Goal: Transaction & Acquisition: Download file/media

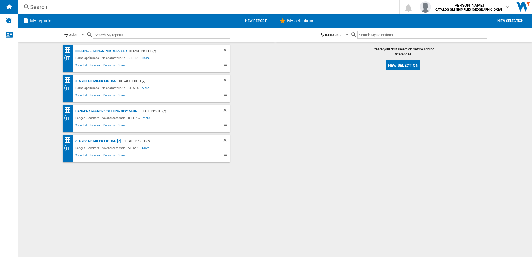
click at [134, 145] on div "Ranges / cookers - No characteristic - STOVES" at bounding box center [108, 148] width 68 height 7
click at [94, 141] on div "STOVES Retailer Listing [2]" at bounding box center [97, 141] width 47 height 7
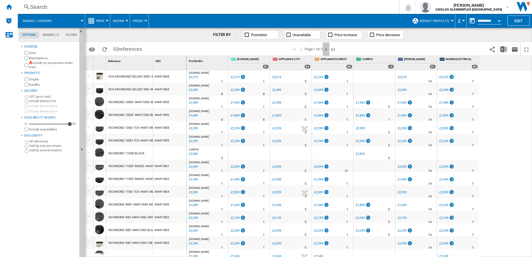
click at [326, 49] on ng-md-icon "Next page" at bounding box center [326, 49] width 7 height 7
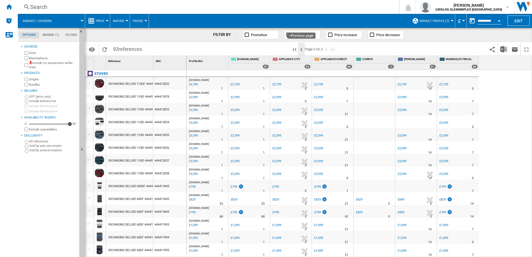
click at [299, 49] on ng-md-icon ">Previous page" at bounding box center [301, 49] width 7 height 7
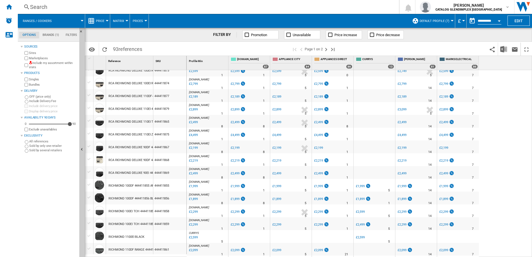
scroll to position [195, 0]
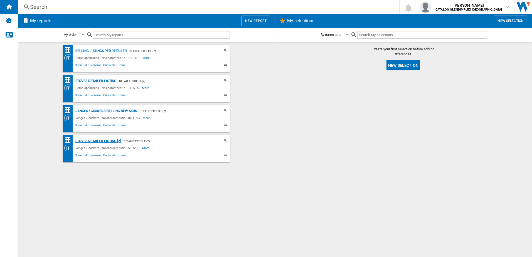
click at [112, 140] on div "STOVES Retailer Listing [2]" at bounding box center [97, 141] width 47 height 7
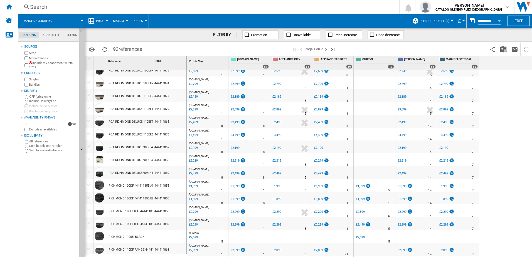
scroll to position [195, 0]
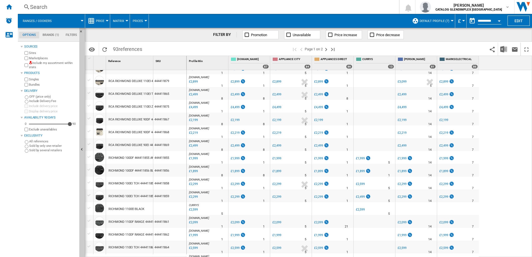
click at [193, 208] on div "£2,599" at bounding box center [192, 210] width 9 height 6
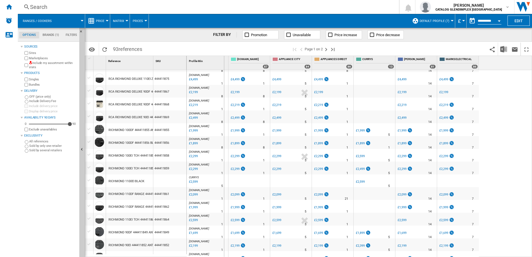
drag, startPoint x: 152, startPoint y: 67, endPoint x: 224, endPoint y: 57, distance: 72.2
click at [224, 57] on div "1 Reference 1 SKU 1 STOVES D900DF GTG STAINLESS STEEL DXRCA RICHMOND 110EI BLAC…" at bounding box center [308, 156] width 447 height 201
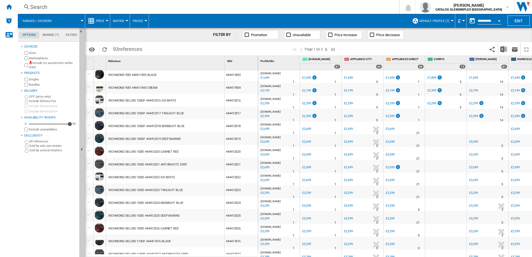
scroll to position [378, 0]
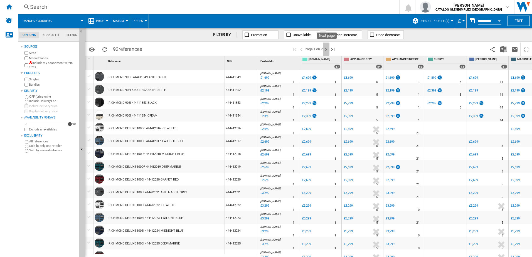
click at [325, 49] on ng-md-icon "Next page" at bounding box center [326, 49] width 7 height 7
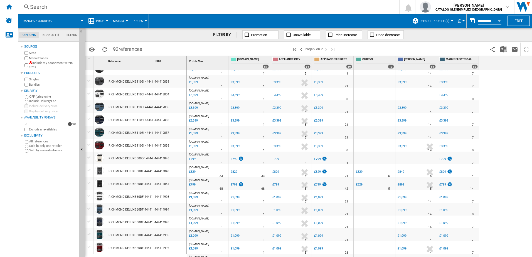
drag, startPoint x: 152, startPoint y: 69, endPoint x: 187, endPoint y: 69, distance: 35.1
click at [187, 69] on div "1 Reference 1 SKU 1 STOVES RICHMOND DELUXE 110DF 444412032 GARNET RED 444412032…" at bounding box center [308, 156] width 447 height 201
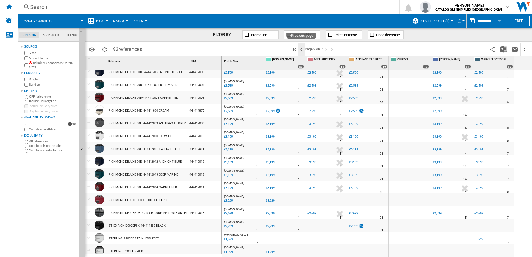
click at [300, 48] on ng-md-icon ">Previous page" at bounding box center [301, 49] width 7 height 7
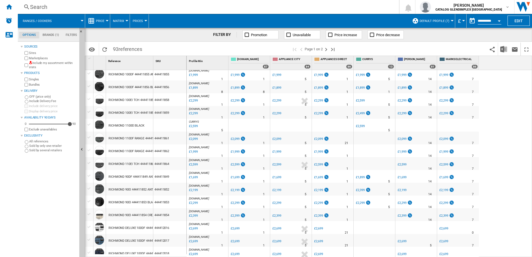
scroll to position [306, 0]
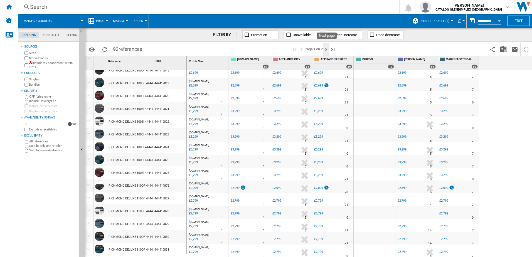
click at [325, 49] on ng-md-icon "Next page" at bounding box center [326, 49] width 7 height 7
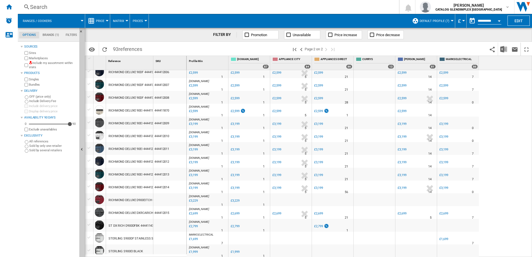
click at [386, 214] on div at bounding box center [374, 212] width 41 height 13
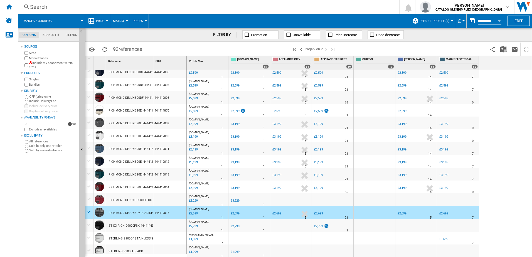
click at [378, 214] on div at bounding box center [374, 212] width 41 height 13
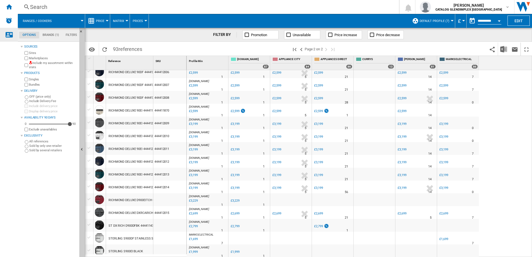
click at [3, 32] on div "Contact us" at bounding box center [9, 35] width 18 height 14
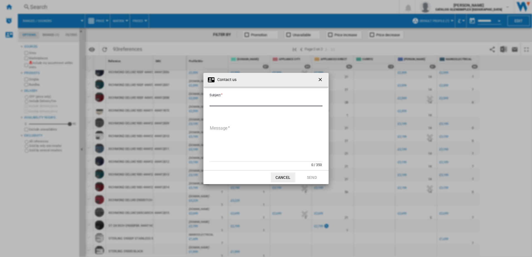
click at [237, 99] on input "Subject" at bounding box center [265, 102] width 113 height 8
type input "*"
type input "**********"
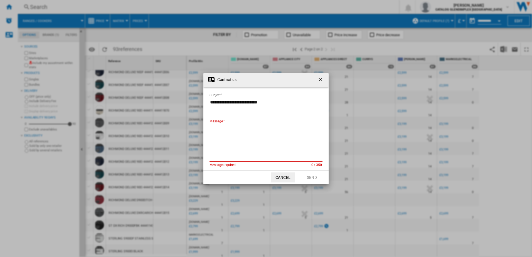
click at [223, 128] on textarea "Message" at bounding box center [265, 143] width 113 height 38
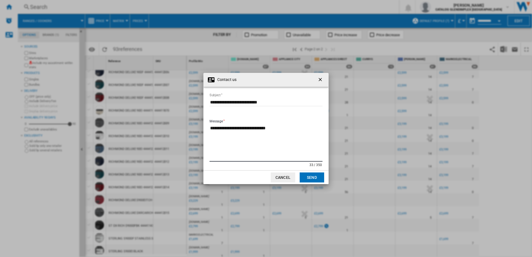
click at [290, 128] on textarea "**********" at bounding box center [265, 143] width 113 height 38
drag, startPoint x: 285, startPoint y: 130, endPoint x: 237, endPoint y: 129, distance: 47.6
click at [237, 129] on textarea "**********" at bounding box center [265, 143] width 113 height 38
type textarea "**********"
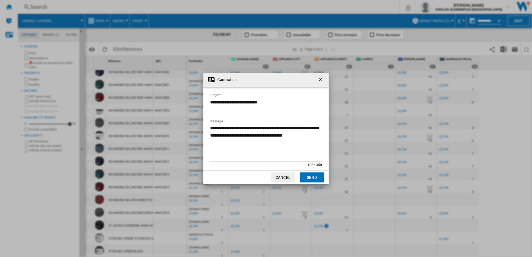
click at [280, 174] on button "Cancel" at bounding box center [283, 177] width 24 height 10
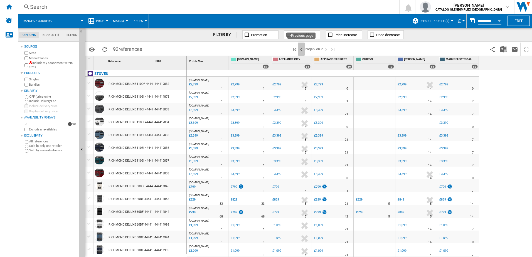
click at [300, 51] on ng-md-icon ">Previous page" at bounding box center [301, 49] width 7 height 7
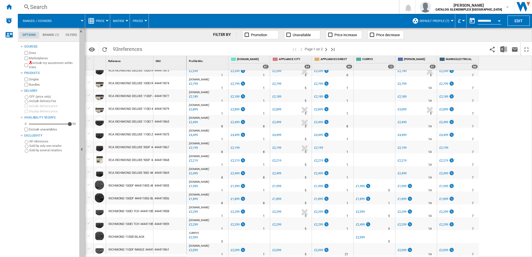
scroll to position [223, 0]
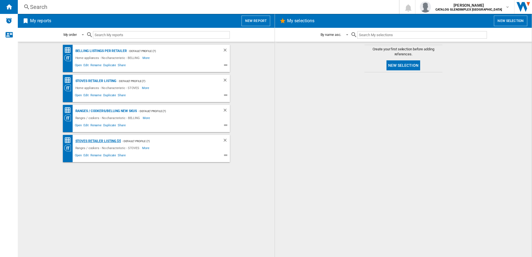
click at [81, 140] on div "STOVES Retailer Listing [2]" at bounding box center [97, 141] width 47 height 7
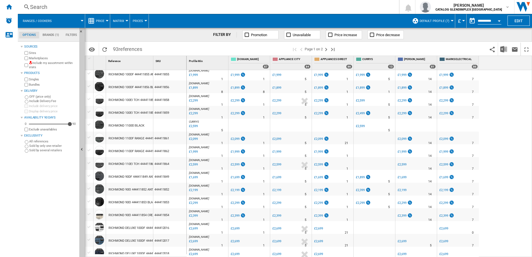
scroll to position [306, 0]
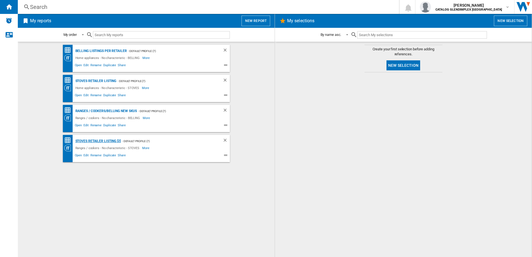
click at [110, 140] on div "STOVES Retailer Listing [2]" at bounding box center [97, 141] width 47 height 7
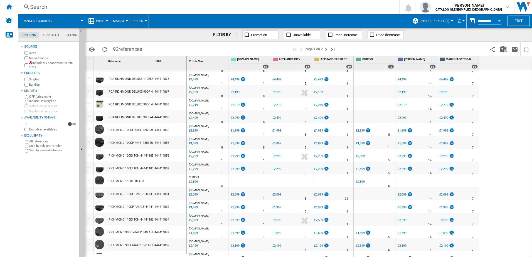
scroll to position [250, 0]
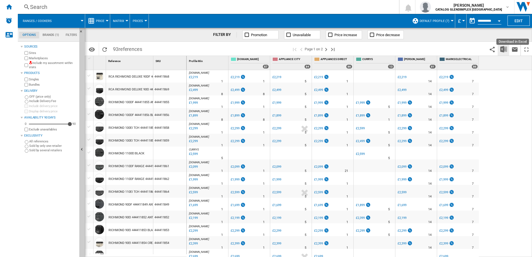
click at [502, 48] on img "Download in Excel" at bounding box center [503, 49] width 7 height 7
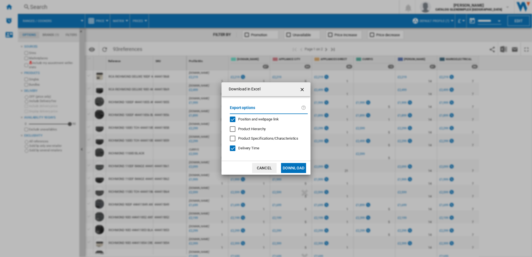
click at [235, 117] on div "Position and webpage link" at bounding box center [233, 120] width 6 height 6
click at [286, 167] on button "Download" at bounding box center [293, 168] width 25 height 10
